Goal: Transaction & Acquisition: Purchase product/service

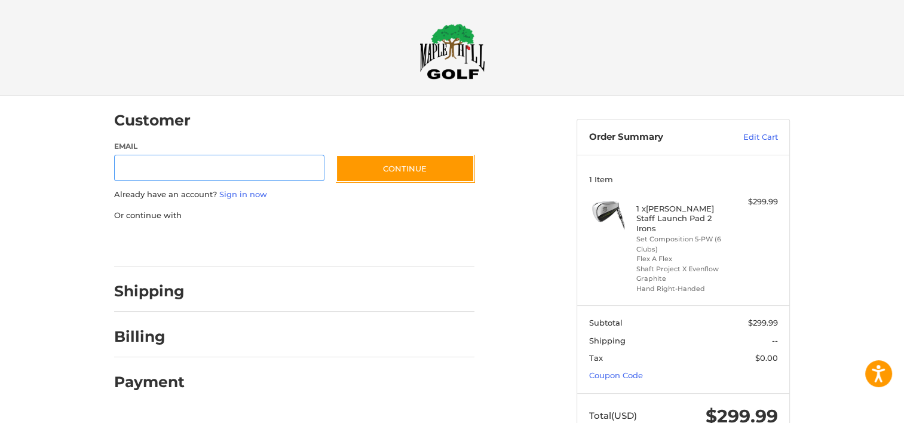
scroll to position [11, 0]
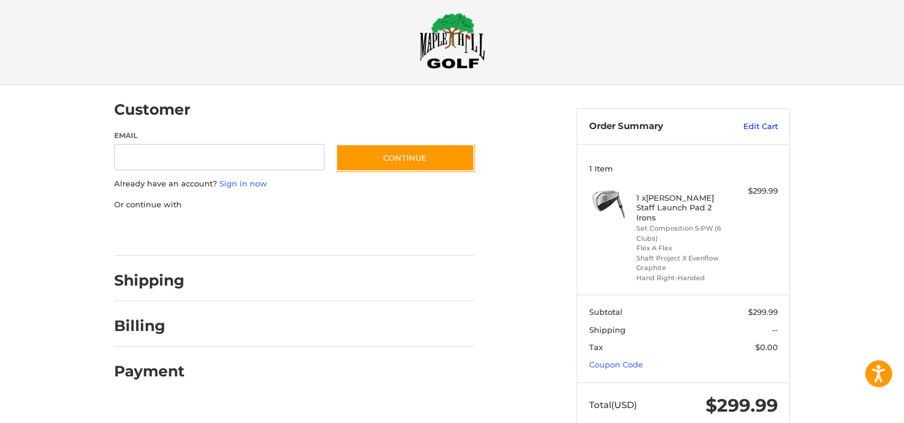
click at [765, 124] on link "Edit Cart" at bounding box center [748, 127] width 60 height 12
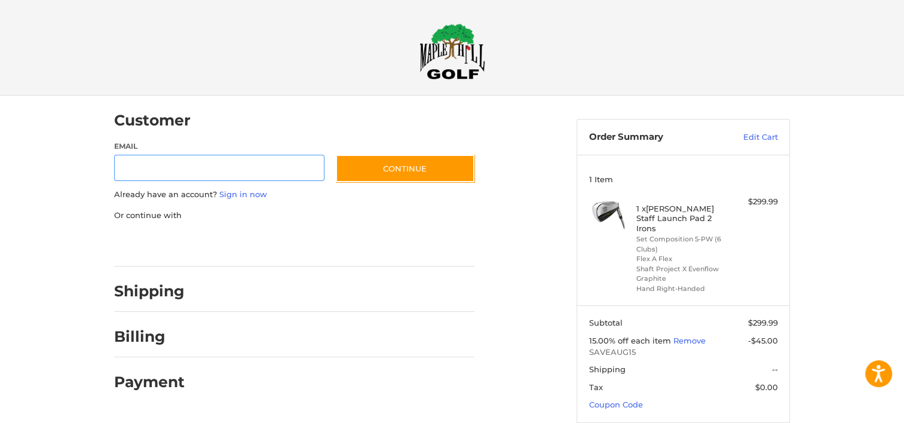
scroll to position [11, 0]
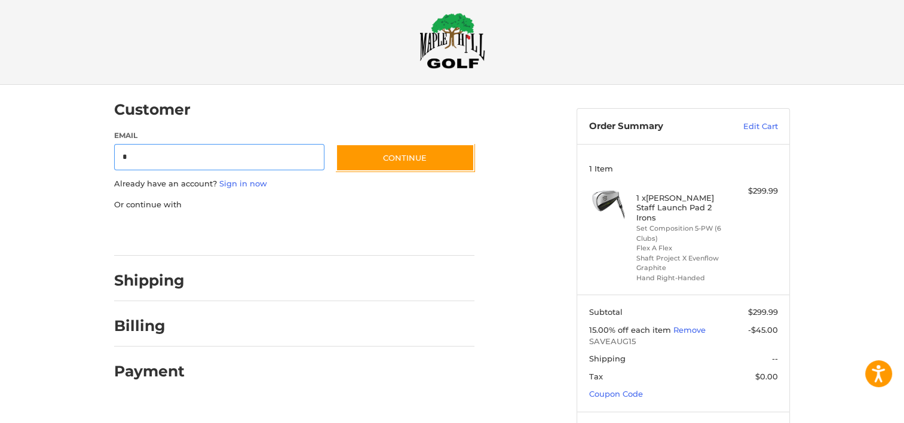
type input "**********"
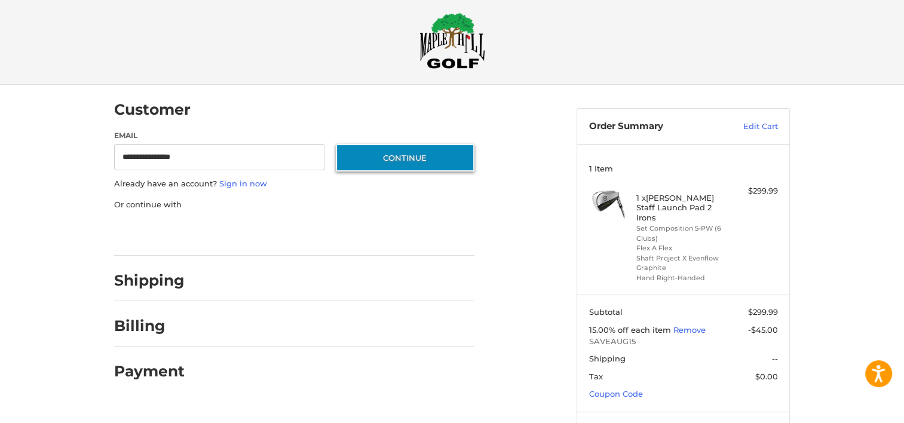
click at [398, 160] on button "Continue" at bounding box center [405, 157] width 139 height 27
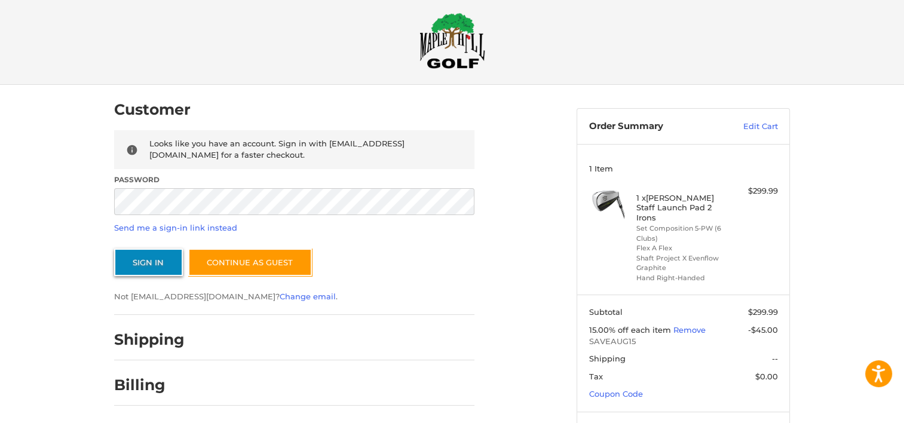
click at [147, 259] on button "Sign In" at bounding box center [148, 262] width 69 height 27
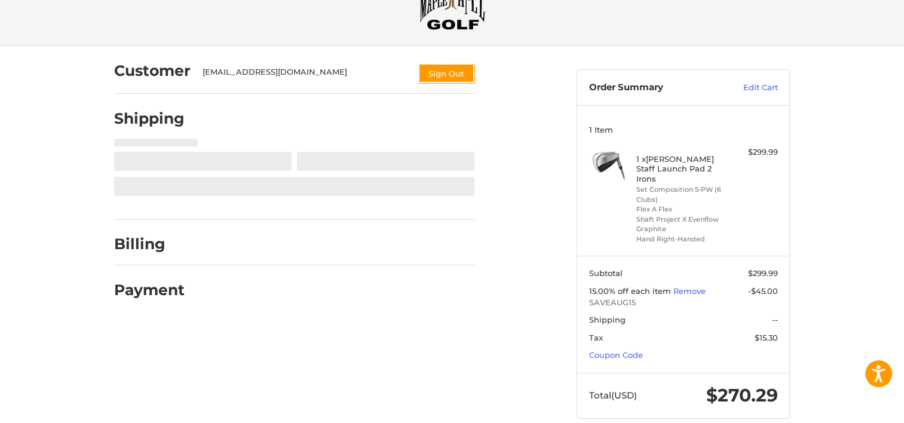
scroll to position [58, 0]
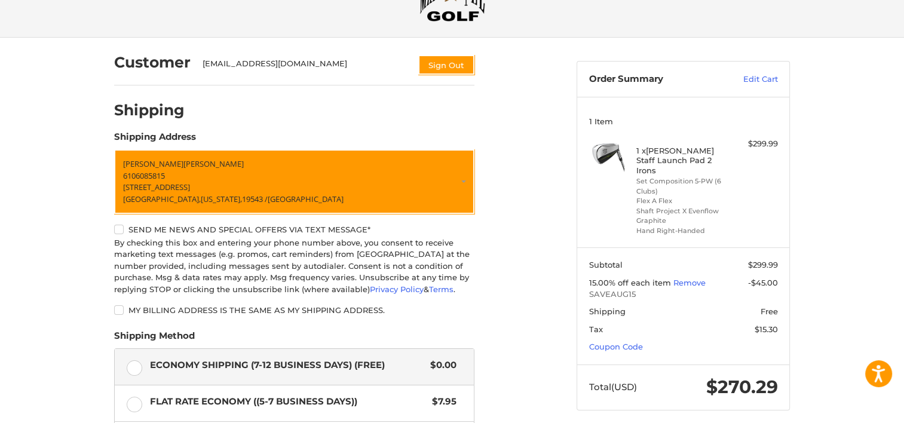
click at [118, 228] on label "Send me news and special offers via text message*" at bounding box center [294, 230] width 360 height 10
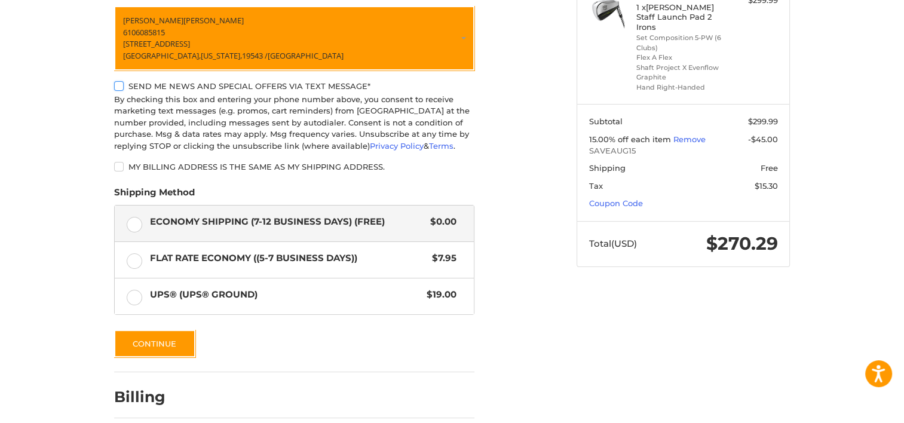
scroll to position [241, 0]
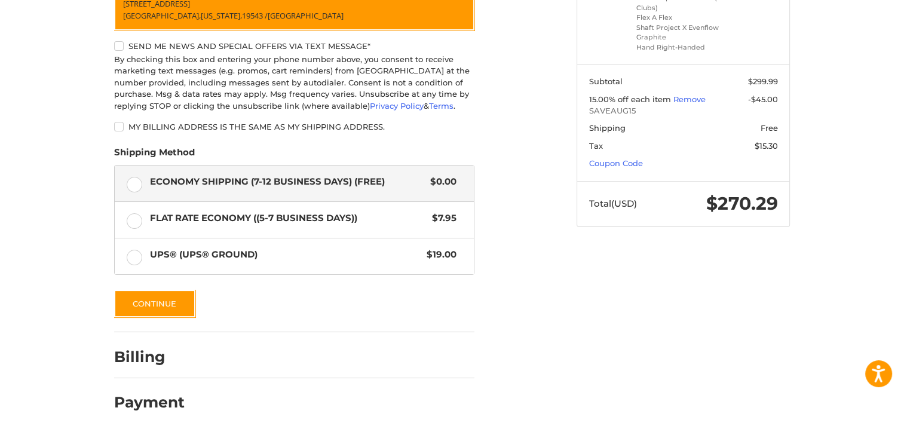
click at [623, 335] on div "Customer [EMAIL_ADDRESS][DOMAIN_NAME] Sign Out Shipping Shipping Address [PERSO…" at bounding box center [452, 144] width 717 height 580
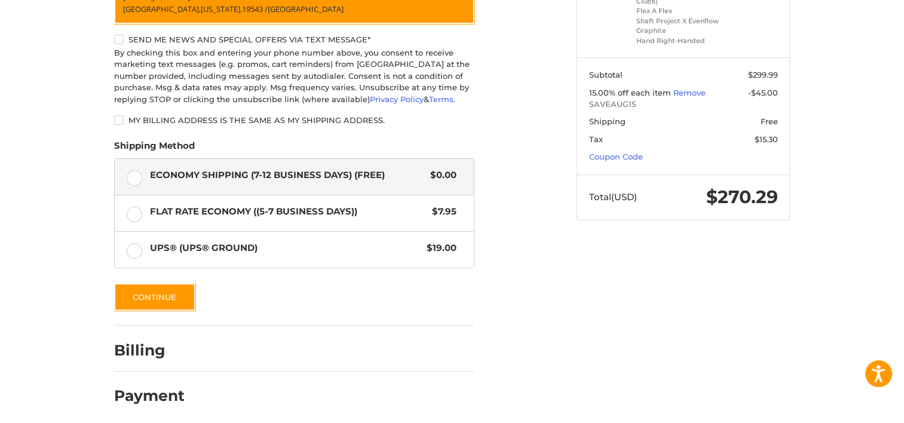
scroll to position [254, 0]
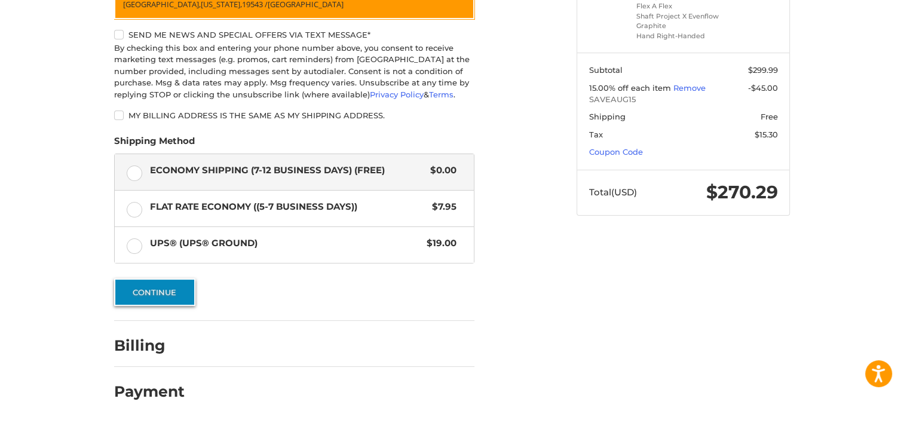
click at [173, 288] on button "Continue" at bounding box center [154, 292] width 81 height 27
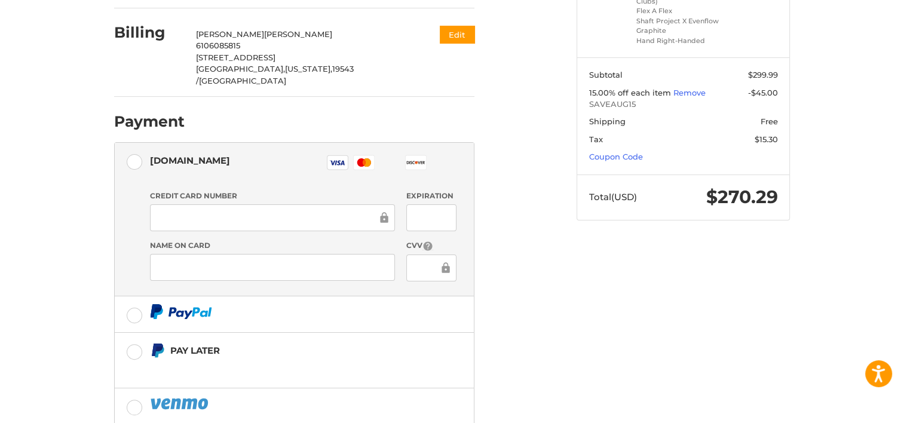
scroll to position [246, 0]
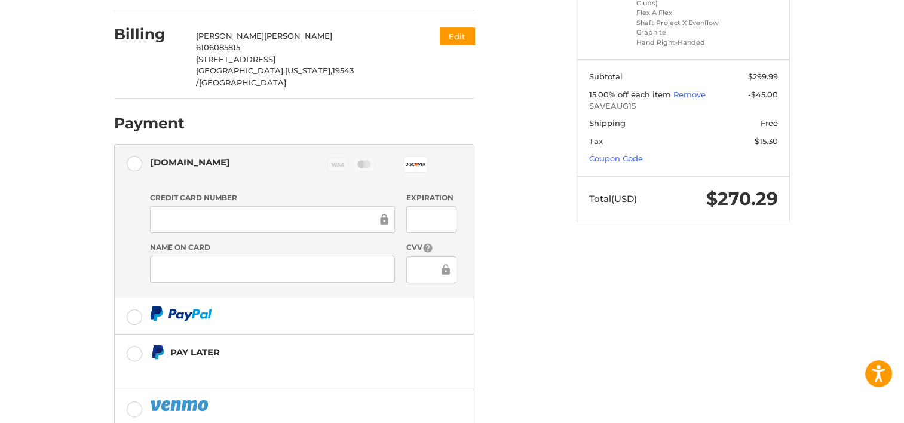
click at [502, 244] on ol "Customer [EMAIL_ADDRESS][DOMAIN_NAME] Sign Out Shipping [PERSON_NAME] 610608581…" at bounding box center [317, 180] width 407 height 662
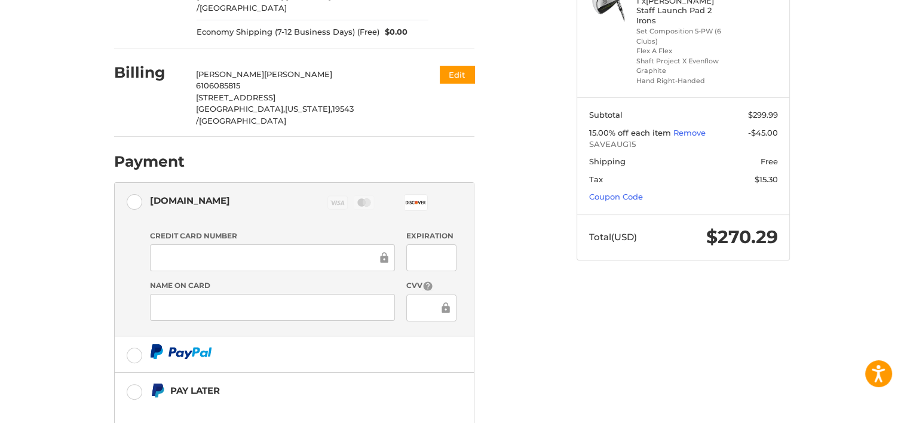
scroll to position [56, 0]
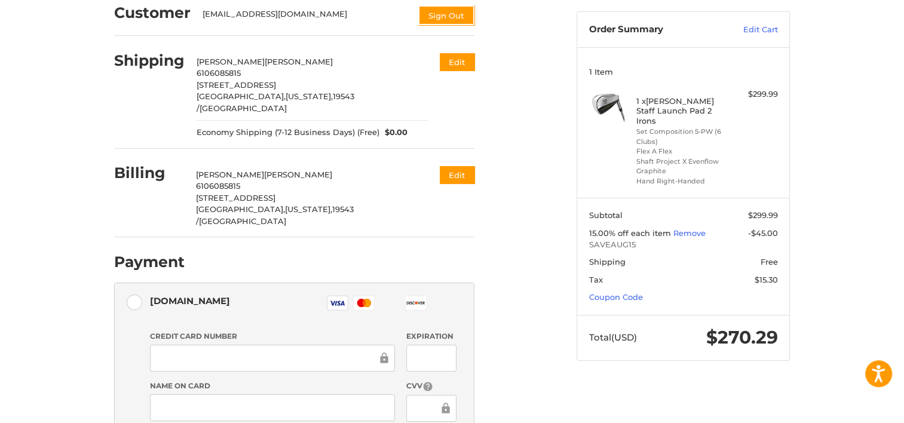
scroll to position [48, 0]
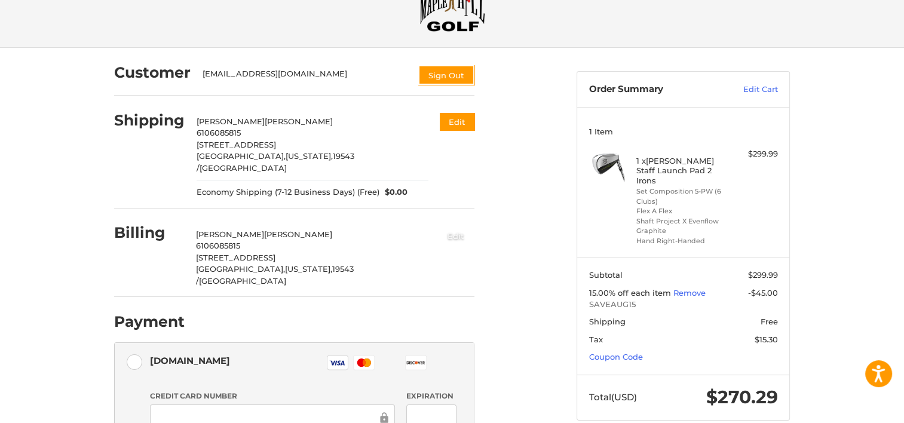
click at [455, 226] on button "Edit" at bounding box center [456, 236] width 37 height 20
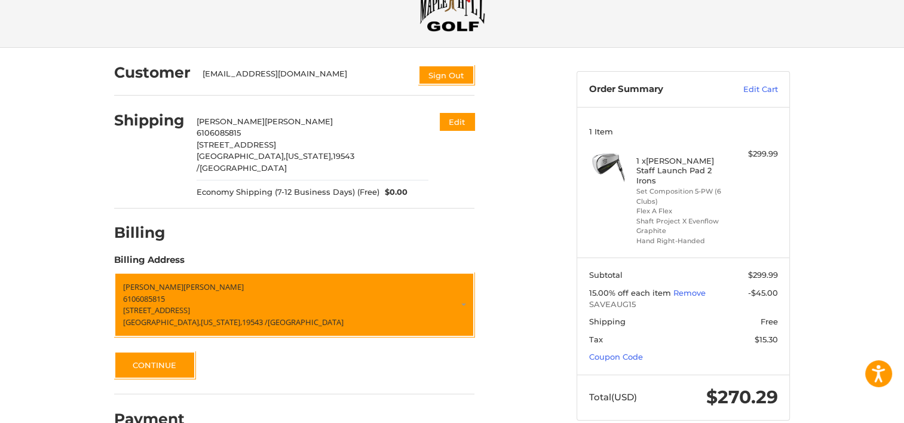
scroll to position [65, 0]
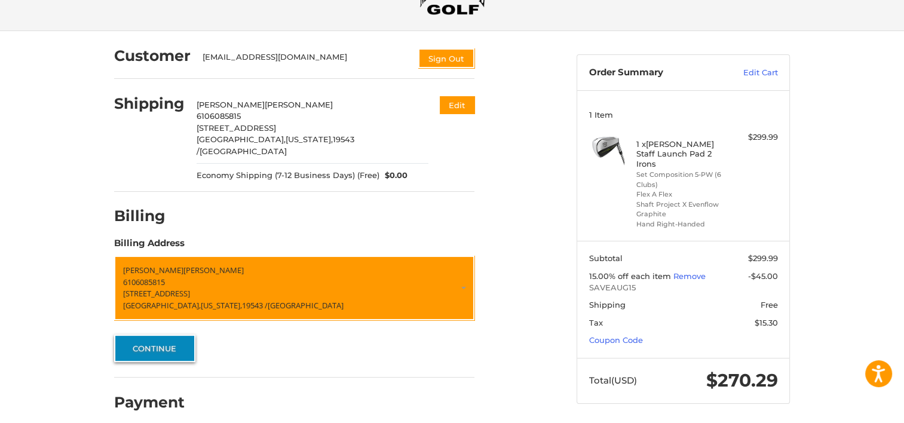
click at [160, 341] on button "Continue" at bounding box center [154, 348] width 81 height 27
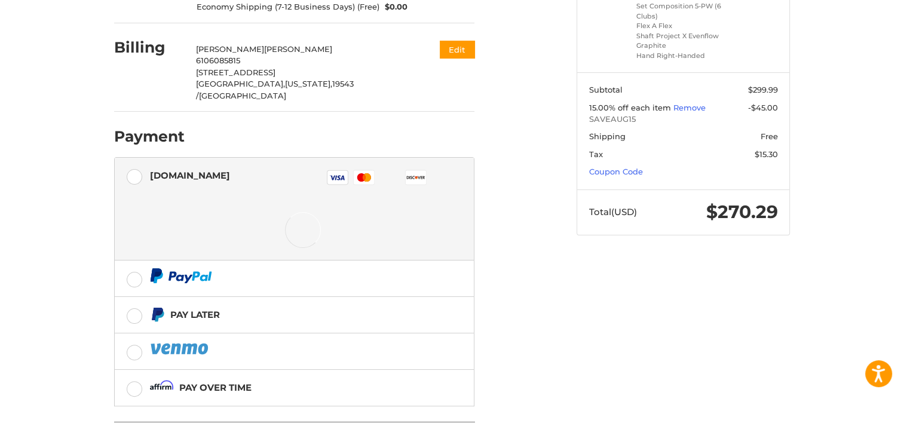
scroll to position [237, 0]
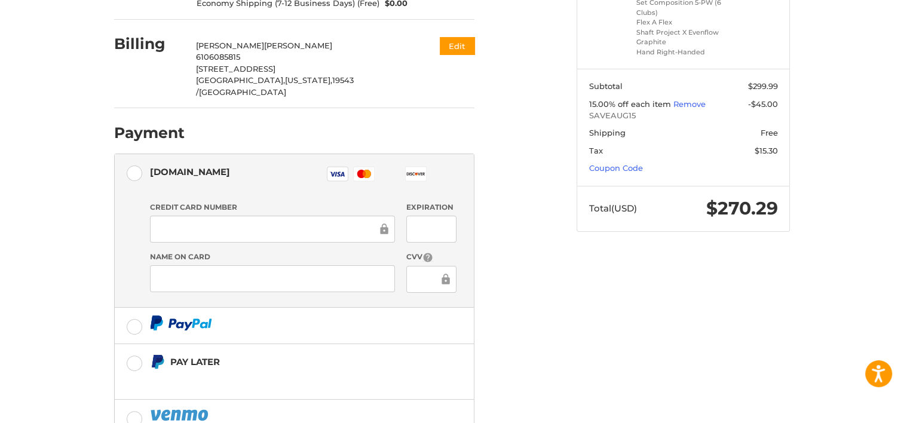
click at [132, 154] on label "Authorize.net Visa Master Amex Discover Diners Club JCB" at bounding box center [294, 175] width 359 height 43
click at [206, 221] on div "Credit Card Number Expiration Name on Card CVV" at bounding box center [303, 252] width 319 height 100
click at [702, 369] on div "Customer mckc64@yahoo.com Sign Out Shipping Michael Casey 6106085815 9 Quarry V…" at bounding box center [452, 203] width 717 height 688
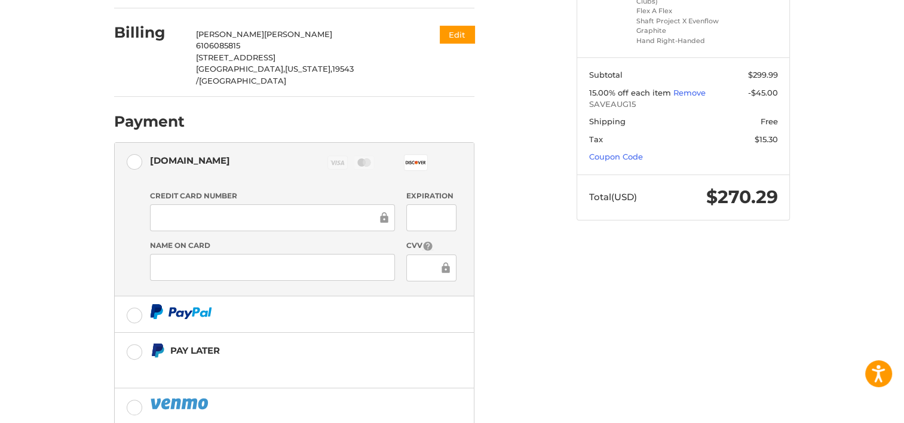
scroll to position [337, 0]
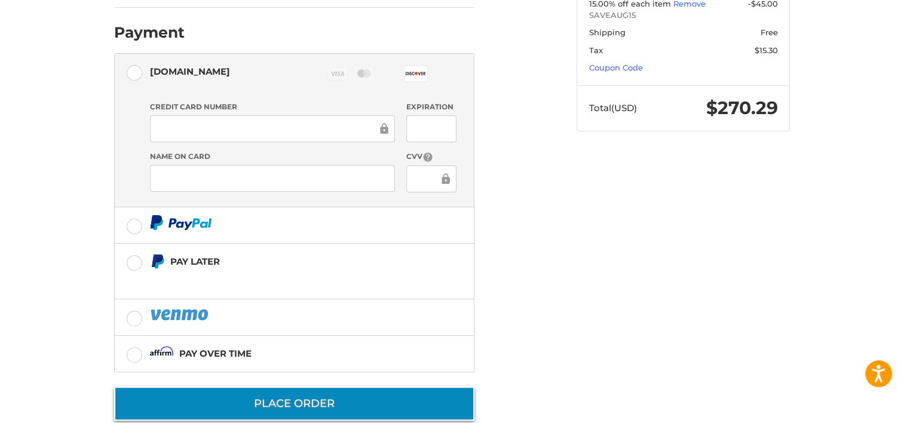
click at [328, 387] on button "Place Order" at bounding box center [294, 404] width 360 height 34
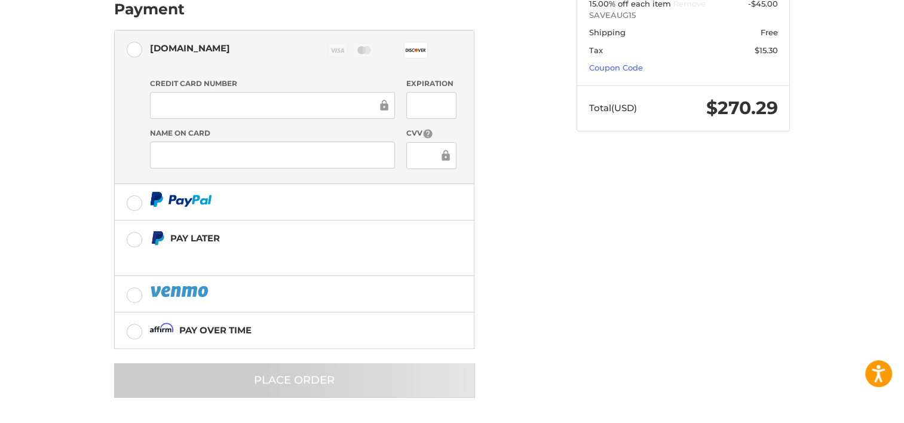
scroll to position [5, 0]
